Goal: Information Seeking & Learning: Learn about a topic

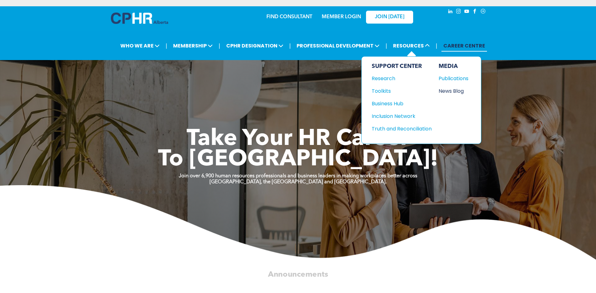
click at [458, 91] on div "News Blog" at bounding box center [452, 91] width 27 height 8
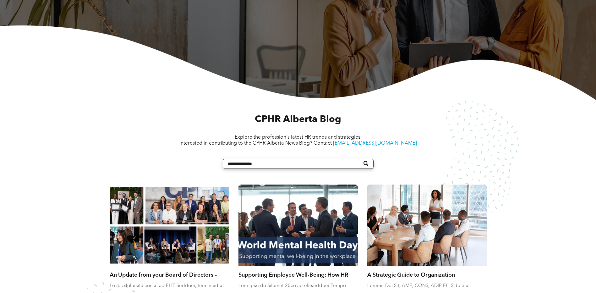
scroll to position [283, 0]
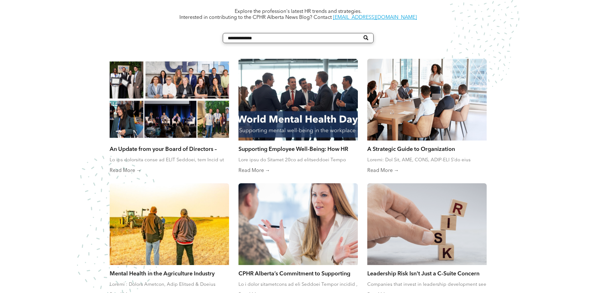
click at [96, 97] on div "CPHR Alberta Blog Explore the profession's latest HR trends and strategies. Int…" at bounding box center [298, 169] width 596 height 390
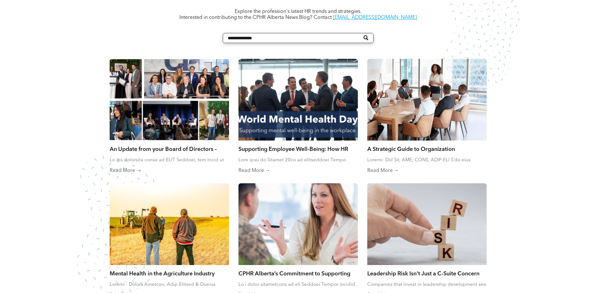
click at [137, 92] on div at bounding box center [169, 99] width 127 height 87
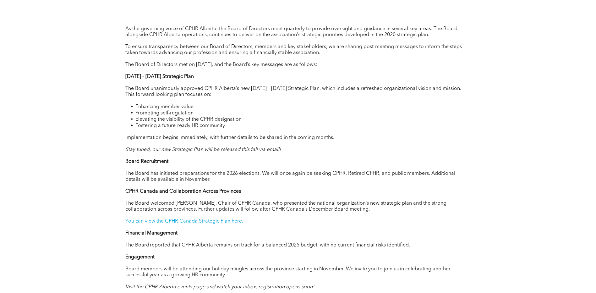
scroll to position [314, 0]
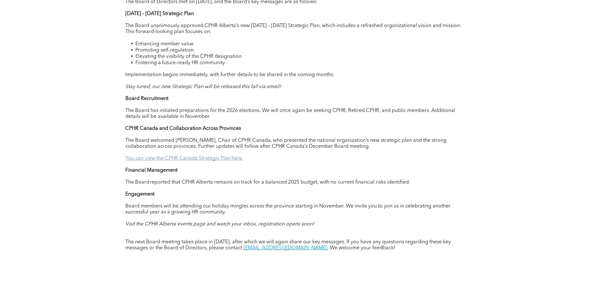
click at [233, 161] on link "You can view the CPHR Canada Strategic Plan here." at bounding box center [184, 158] width 118 height 5
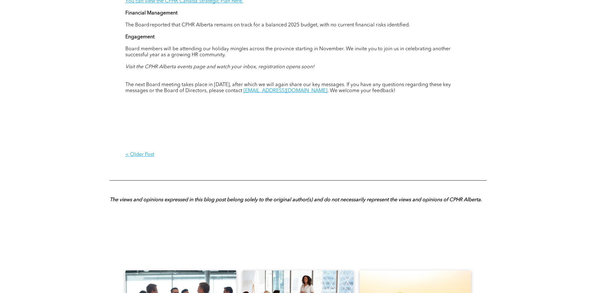
scroll to position [628, 0]
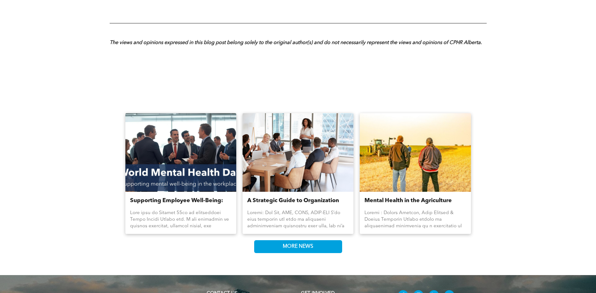
click at [156, 171] on div at bounding box center [181, 152] width 118 height 83
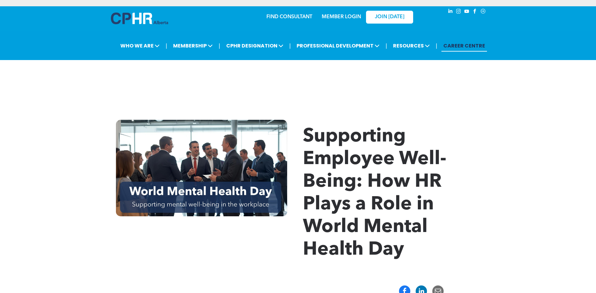
click at [476, 47] on link "CAREER CENTRE" at bounding box center [464, 46] width 46 height 12
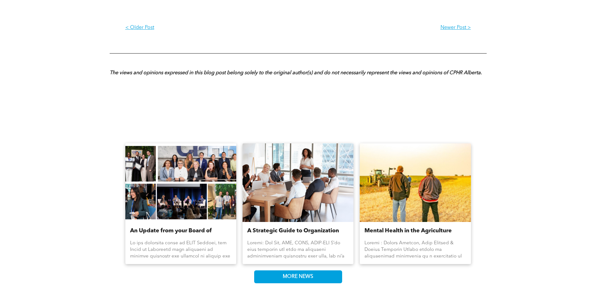
scroll to position [880, 0]
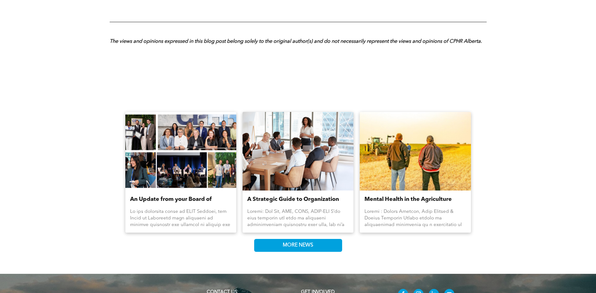
click at [438, 154] on div at bounding box center [416, 151] width 118 height 83
